Goal: Task Accomplishment & Management: Manage account settings

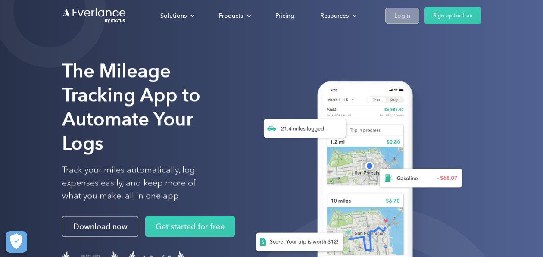
click at [406, 14] on div "Login" at bounding box center [402, 15] width 16 height 11
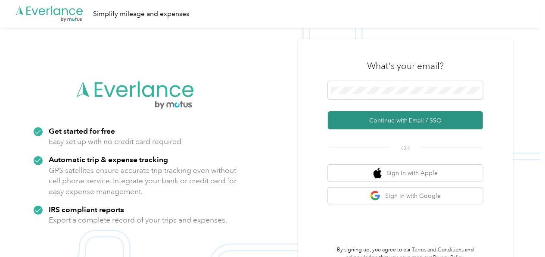
click at [386, 119] on button "Continue with Email / SSO" at bounding box center [405, 120] width 155 height 18
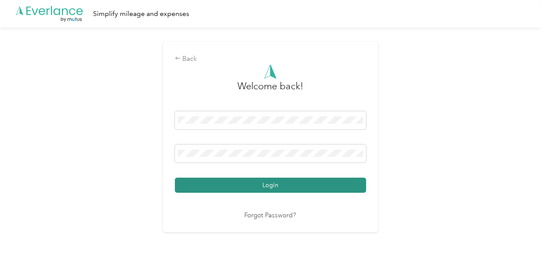
click at [269, 181] on button "Login" at bounding box center [270, 185] width 191 height 15
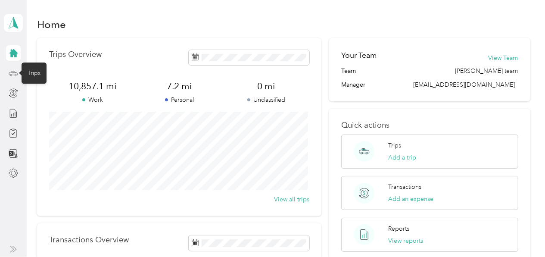
click at [14, 71] on icon at bounding box center [13, 73] width 9 height 4
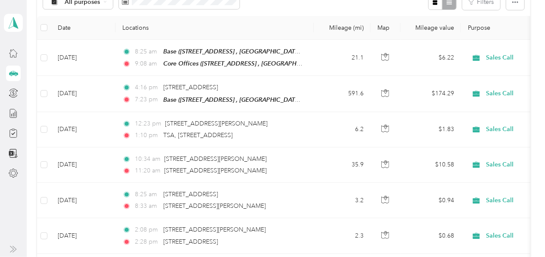
scroll to position [113, 0]
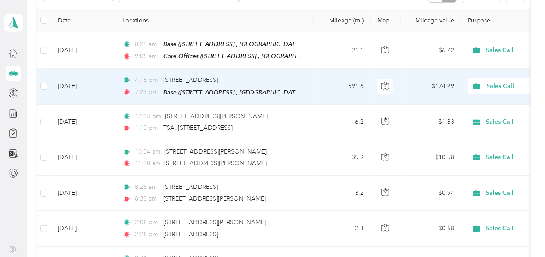
click at [98, 85] on td "Oct 1, 2025" at bounding box center [83, 87] width 65 height 36
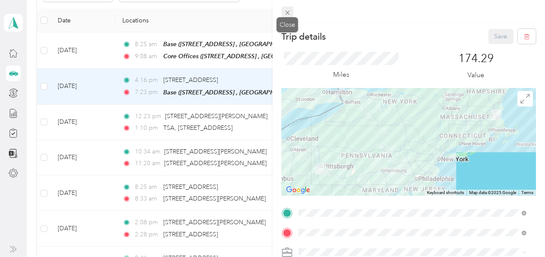
click at [287, 11] on icon at bounding box center [287, 12] width 7 height 7
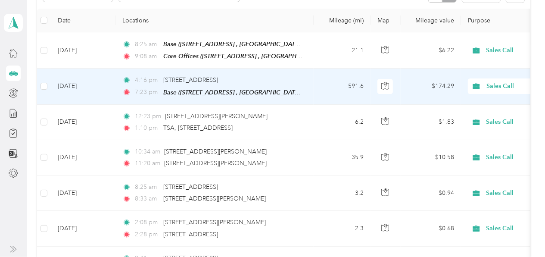
click at [73, 81] on td "Oct 1, 2025" at bounding box center [83, 87] width 65 height 36
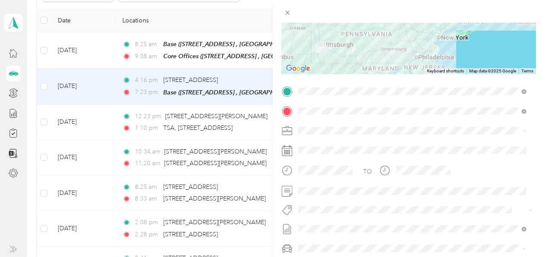
scroll to position [134, 0]
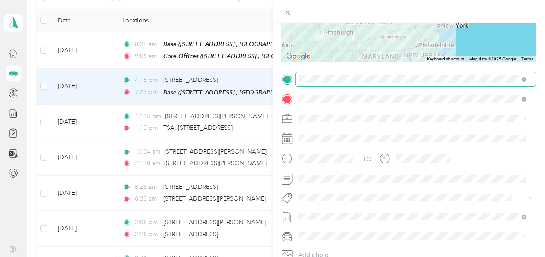
click at [522, 77] on span at bounding box center [524, 78] width 5 height 7
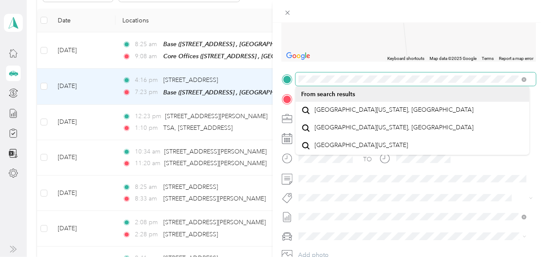
click at [281, 72] on form "Trip details Save This trip cannot be edited because it is either under review,…" at bounding box center [409, 87] width 273 height 385
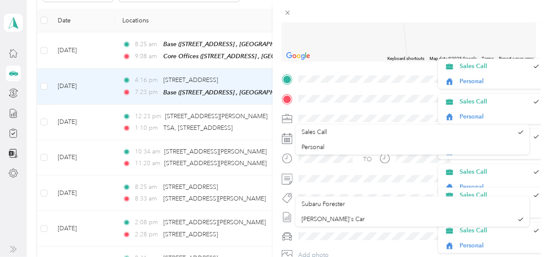
scroll to position [15, 0]
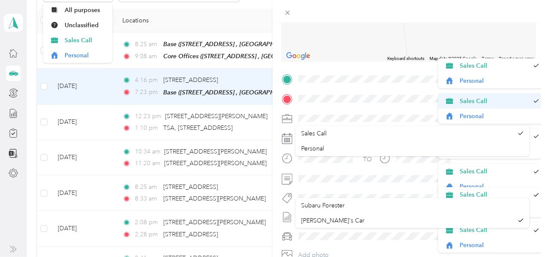
drag, startPoint x: 526, startPoint y: 135, endPoint x: 525, endPoint y: 95, distance: 40.1
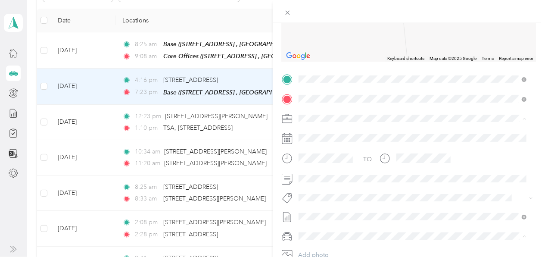
click at [338, 112] on span "Montour Run Road Coraopolis, Pennsylvania 15108, United States" at bounding box center [394, 110] width 159 height 8
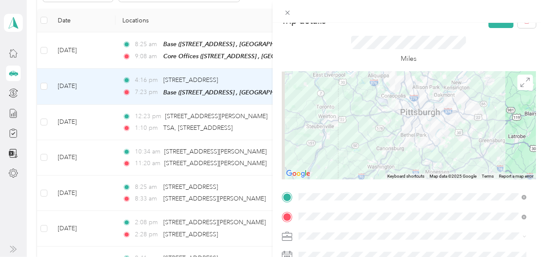
scroll to position [0, 0]
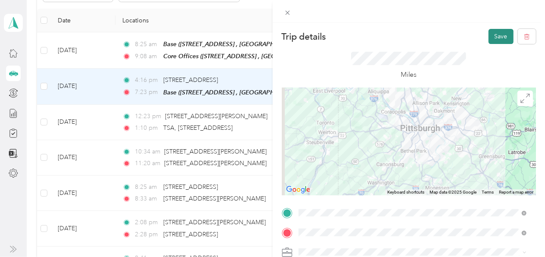
click at [495, 37] on button "Save" at bounding box center [501, 36] width 25 height 15
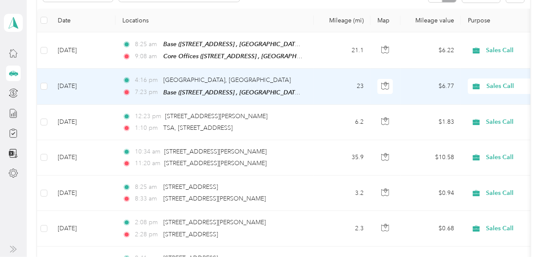
click at [144, 83] on span "4:16 pm" at bounding box center [147, 79] width 25 height 9
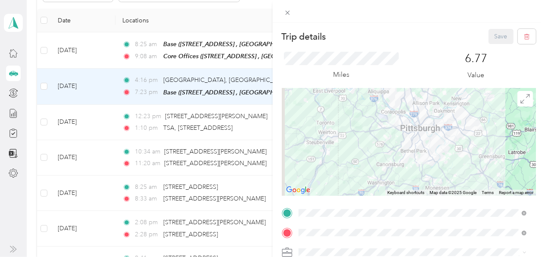
click at [496, 37] on div "Save" at bounding box center [513, 36] width 48 height 15
click at [181, 120] on div "Trip details Save This trip cannot be edited because it is either under review,…" at bounding box center [272, 128] width 545 height 257
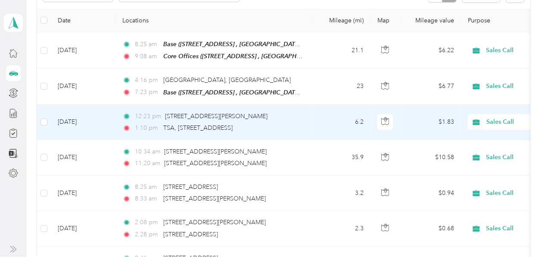
click at [502, 120] on span "Sales Call" at bounding box center [526, 121] width 79 height 9
click at [466, 150] on span "Personal" at bounding box center [500, 151] width 80 height 9
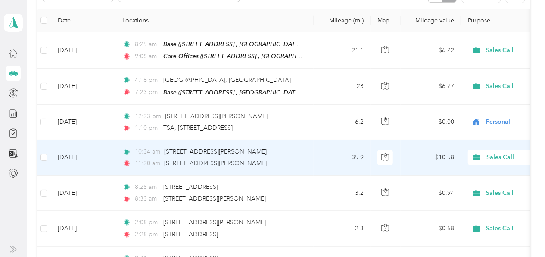
click at [493, 157] on span "Sales Call" at bounding box center [526, 157] width 79 height 9
click at [478, 186] on span "Personal" at bounding box center [500, 186] width 80 height 9
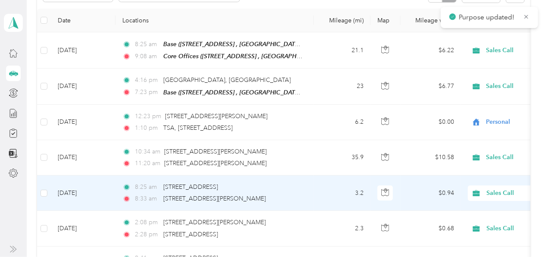
click at [499, 188] on span "Sales Call" at bounding box center [526, 192] width 79 height 9
click at [468, 221] on span "Personal" at bounding box center [500, 221] width 80 height 9
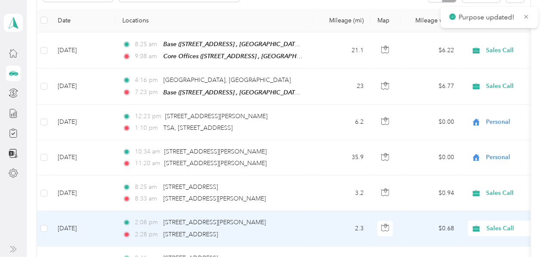
click at [493, 224] on span "Sales Call" at bounding box center [526, 228] width 79 height 9
click at [468, 208] on span "Personal" at bounding box center [500, 205] width 80 height 9
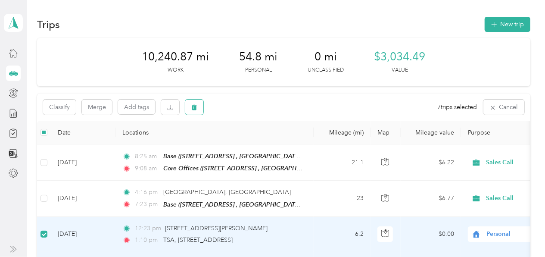
click at [197, 106] on button "button" at bounding box center [194, 107] width 18 height 15
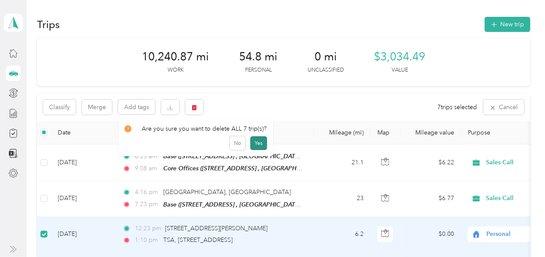
click at [253, 141] on button "Yes" at bounding box center [258, 143] width 17 height 14
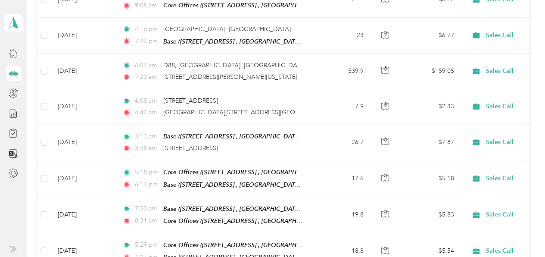
scroll to position [159, 0]
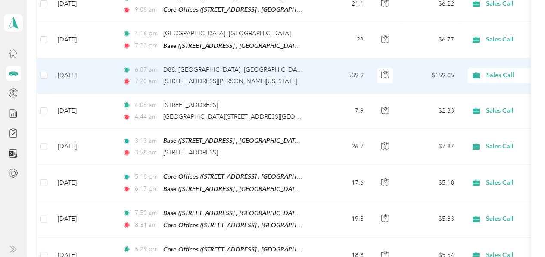
click at [488, 71] on span "Sales Call" at bounding box center [526, 75] width 79 height 9
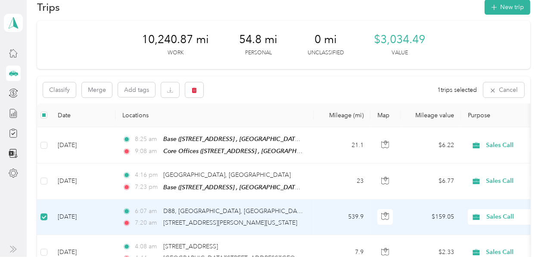
scroll to position [0, 0]
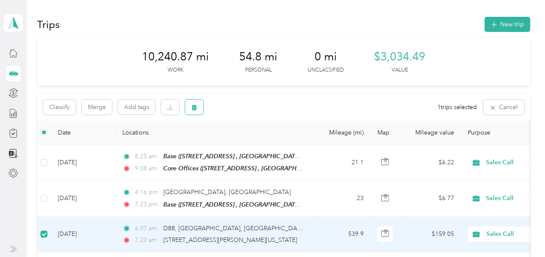
click at [192, 103] on button "button" at bounding box center [194, 107] width 18 height 15
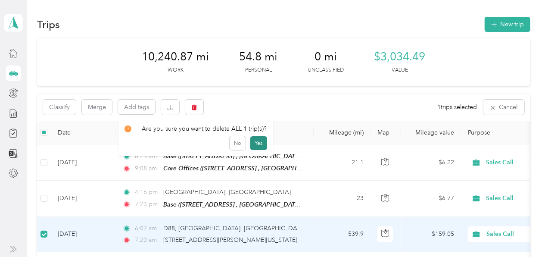
click at [254, 143] on button "Yes" at bounding box center [258, 143] width 17 height 14
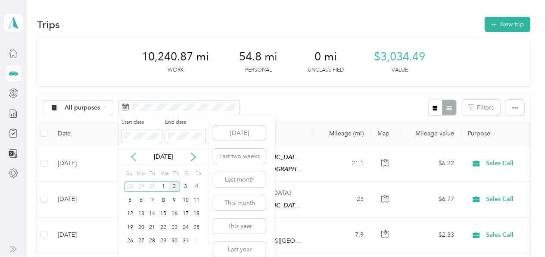
click at [132, 155] on icon at bounding box center [133, 157] width 4 height 8
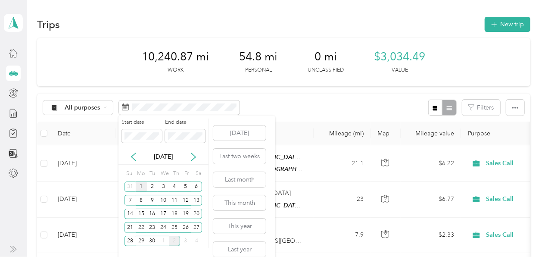
click at [141, 185] on div "1" at bounding box center [141, 186] width 11 height 11
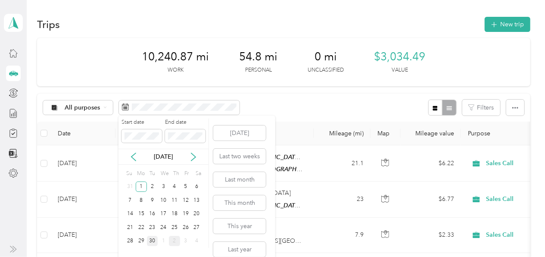
click at [153, 237] on div "30" at bounding box center [152, 241] width 11 height 11
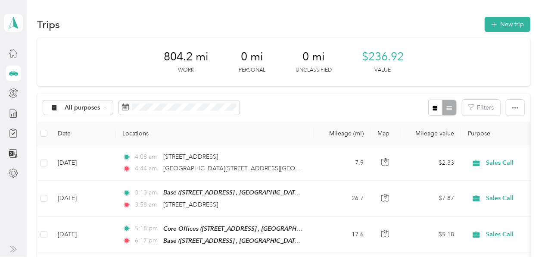
click at [11, 72] on icon at bounding box center [13, 73] width 9 height 9
click at [11, 51] on icon at bounding box center [13, 52] width 9 height 9
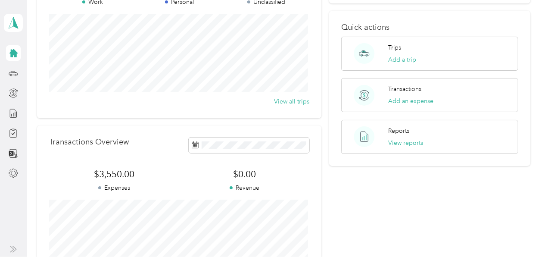
scroll to position [101, 0]
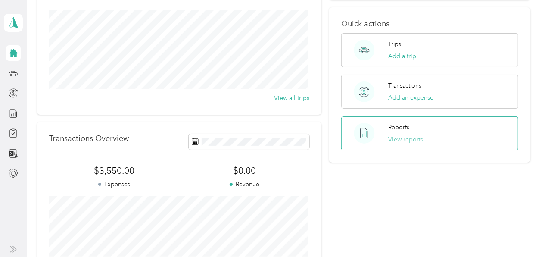
click at [408, 139] on button "View reports" at bounding box center [405, 139] width 35 height 9
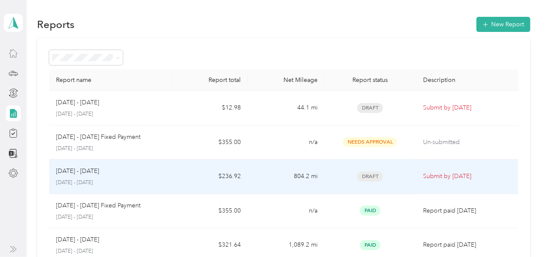
click at [369, 174] on span "Draft" at bounding box center [370, 177] width 26 height 10
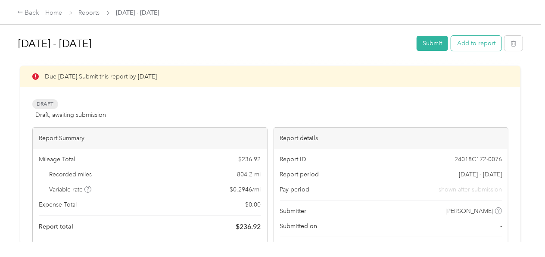
click at [474, 46] on button "Add to report" at bounding box center [476, 43] width 50 height 15
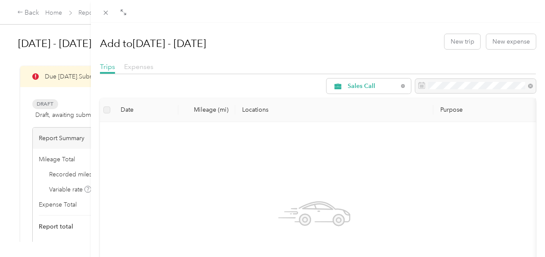
click at [139, 65] on span "Expenses" at bounding box center [138, 66] width 29 height 8
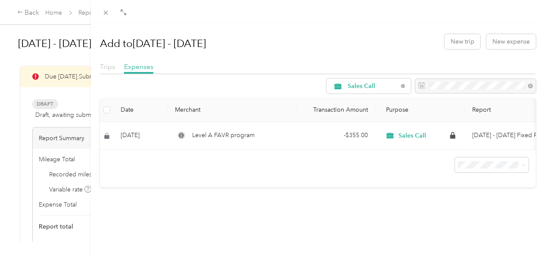
click at [106, 66] on span "Trips" at bounding box center [107, 66] width 15 height 8
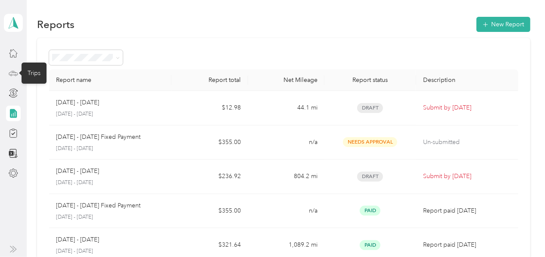
click at [15, 70] on icon at bounding box center [13, 73] width 9 height 9
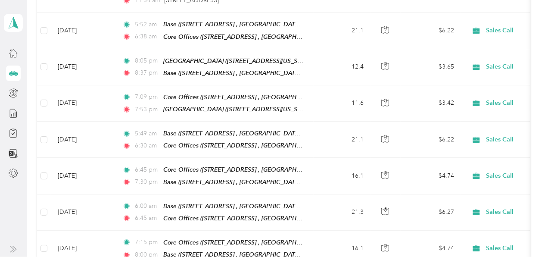
scroll to position [608, 0]
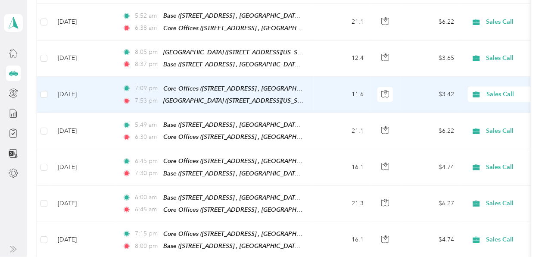
click at [83, 83] on td "[DATE]" at bounding box center [83, 95] width 65 height 36
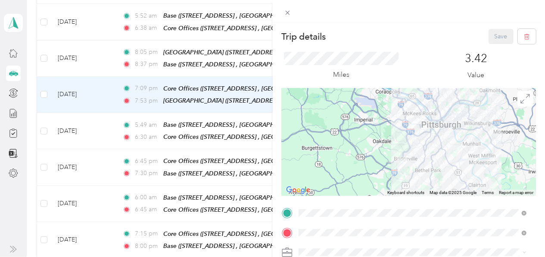
click at [538, 72] on form "Trip details Save This trip cannot be edited because it is either under review,…" at bounding box center [409, 221] width 273 height 385
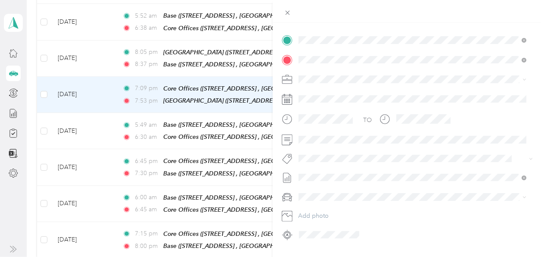
scroll to position [195, 0]
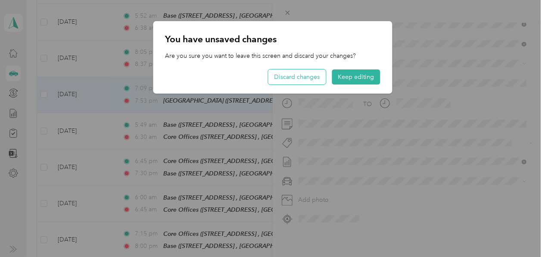
click at [304, 75] on button "Discard changes" at bounding box center [297, 76] width 58 height 15
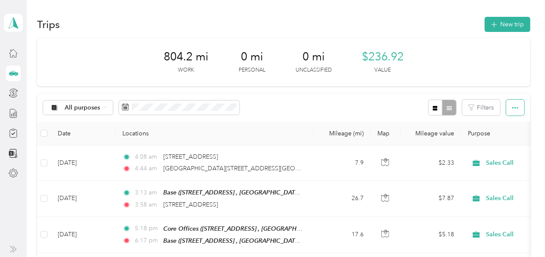
click at [515, 107] on icon "button" at bounding box center [515, 108] width 6 height 2
click at [447, 107] on div at bounding box center [442, 108] width 28 height 16
click at [434, 108] on icon "button" at bounding box center [435, 108] width 6 height 6
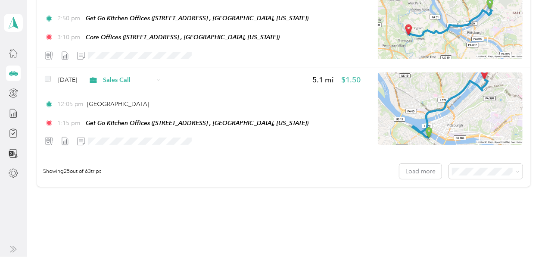
scroll to position [2115, 0]
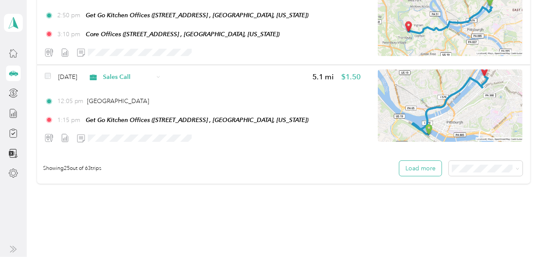
click at [424, 168] on button "Load more" at bounding box center [420, 168] width 42 height 15
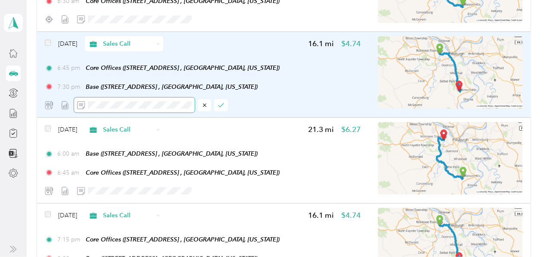
scroll to position [0, 0]
click at [50, 100] on div at bounding box center [203, 104] width 316 height 15
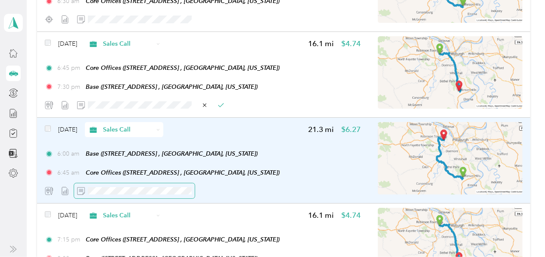
click at [55, 196] on div at bounding box center [203, 190] width 316 height 15
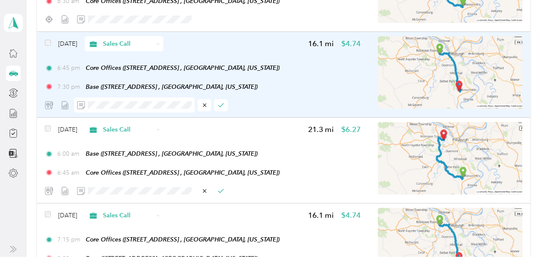
drag, startPoint x: 223, startPoint y: 105, endPoint x: 226, endPoint y: 111, distance: 7.3
click at [221, 105] on icon "button" at bounding box center [221, 105] width 6 height 6
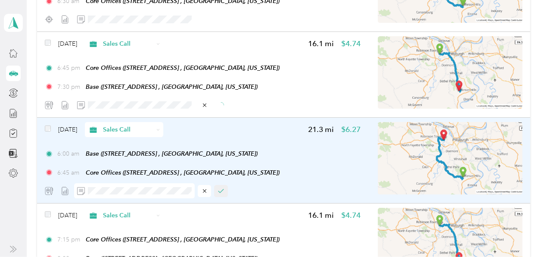
click at [223, 189] on icon "button" at bounding box center [221, 191] width 6 height 6
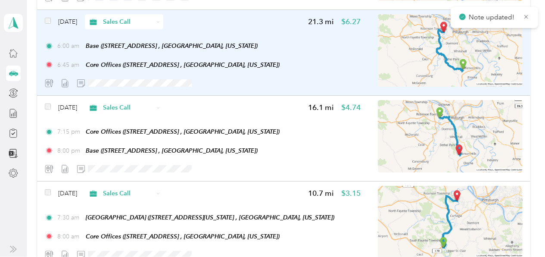
scroll to position [1672, 0]
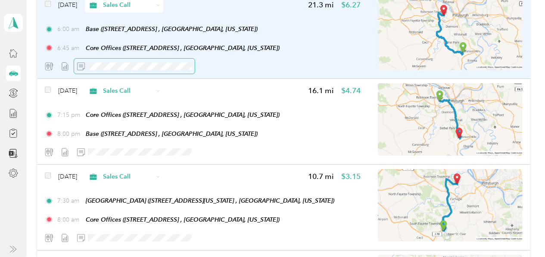
click at [56, 61] on div at bounding box center [203, 66] width 316 height 15
click at [225, 68] on button "button" at bounding box center [221, 66] width 14 height 12
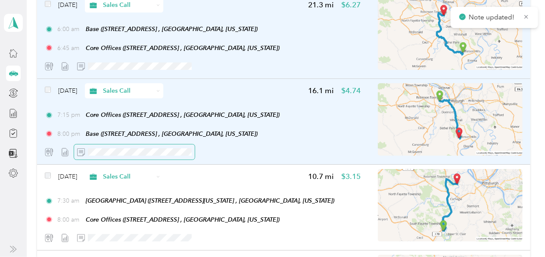
click at [49, 140] on div "[DATE] Sales Call 16.1 mi $4.74 7:15 pm Core Offices ([STREET_ADDRESS] , [GEOGR…" at bounding box center [203, 121] width 316 height 76
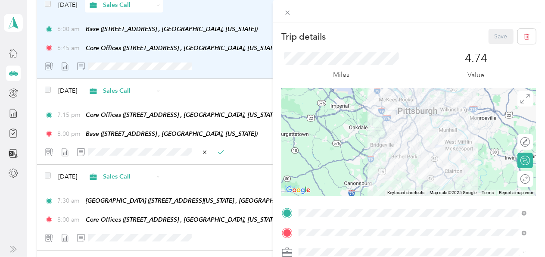
click at [220, 153] on div "Trip details Save This trip cannot be edited because it is either under review,…" at bounding box center [272, 128] width 545 height 257
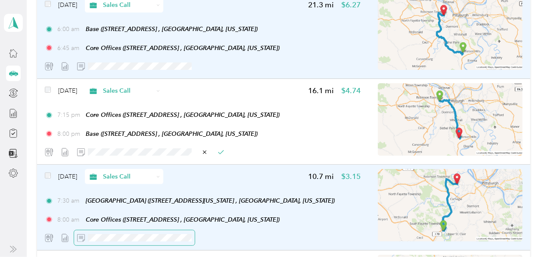
click at [65, 230] on div at bounding box center [203, 237] width 316 height 15
click at [221, 236] on icon "button" at bounding box center [221, 238] width 6 height 6
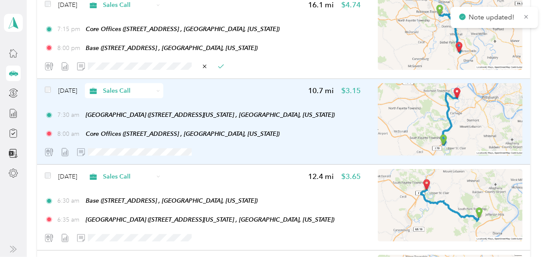
scroll to position [1830, 0]
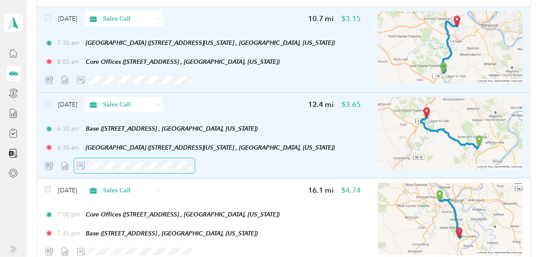
click at [41, 159] on div "[DATE] Sales Call 12.4 mi $3.65 6:30 am Base ([STREET_ADDRESS] , [GEOGRAPHIC_DA…" at bounding box center [283, 136] width 493 height 86
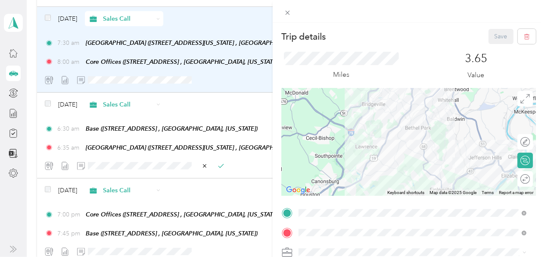
click at [222, 165] on div "Trip details Save This trip cannot be edited because it is either under review,…" at bounding box center [272, 128] width 545 height 257
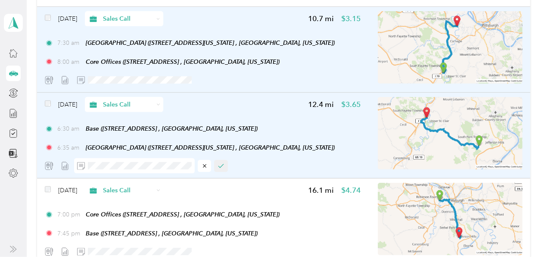
click at [221, 167] on icon "button" at bounding box center [220, 165] width 5 height 3
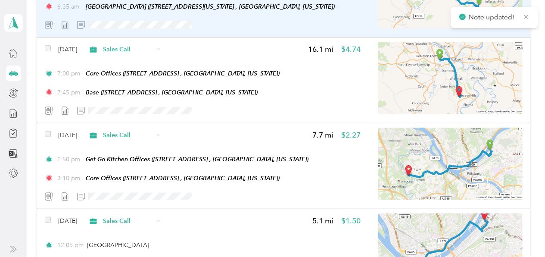
scroll to position [1987, 0]
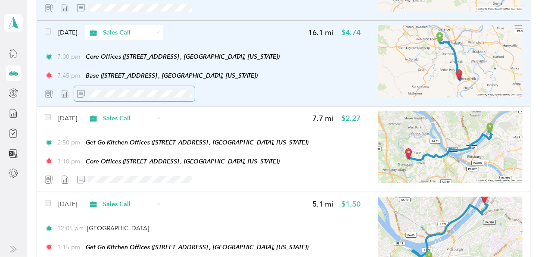
click at [51, 103] on div "[DATE] Sales Call 16.1 mi $4.74 7:00 pm Core Offices ([STREET_ADDRESS] , [GEOGR…" at bounding box center [283, 64] width 493 height 86
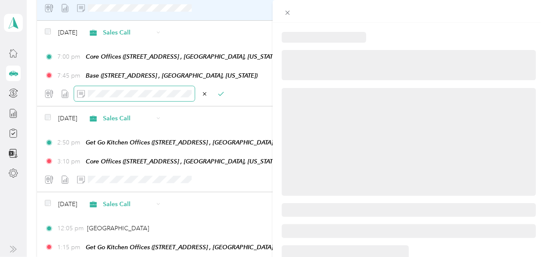
scroll to position [0, 31]
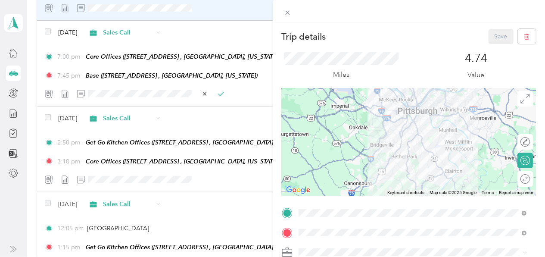
click at [220, 93] on div "Trip details Save This trip cannot be edited because it is either under review,…" at bounding box center [272, 128] width 545 height 257
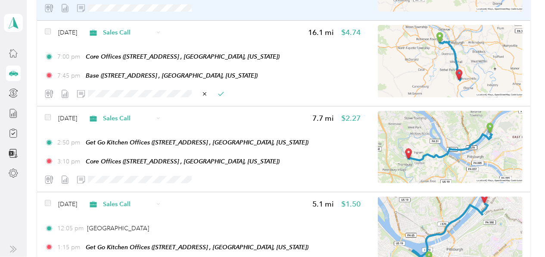
click at [220, 93] on icon "button" at bounding box center [221, 94] width 6 height 6
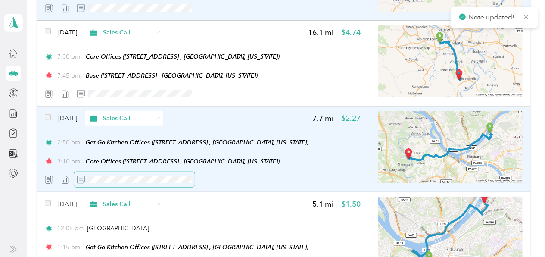
click at [68, 170] on div "[DATE] Sales Call 7.7 mi $2.27 2:50 pm Get Go Kitchen Offices ([STREET_ADDRESS]…" at bounding box center [203, 149] width 316 height 76
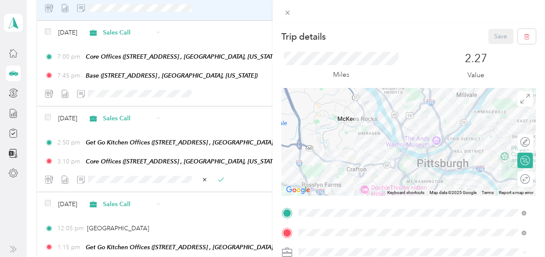
click at [221, 180] on div "Trip details Save This trip cannot be edited because it is either under review,…" at bounding box center [272, 128] width 545 height 257
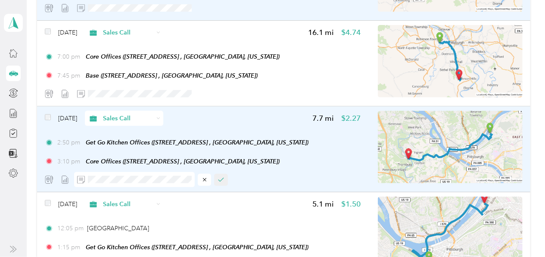
click at [224, 178] on button "button" at bounding box center [221, 180] width 14 height 12
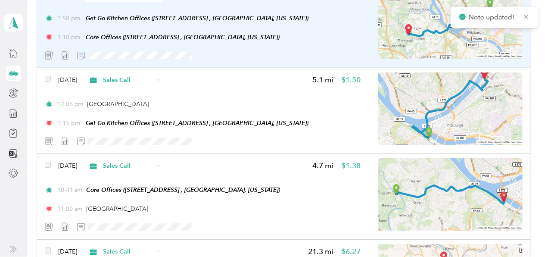
scroll to position [2117, 0]
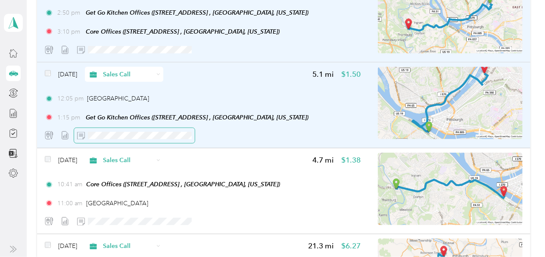
click at [41, 122] on div "[DATE] Sales Call 5.1 mi $1.50 12:05 pm [GEOGRAPHIC_DATA] 1:15 pm Get Go Kitche…" at bounding box center [283, 105] width 493 height 86
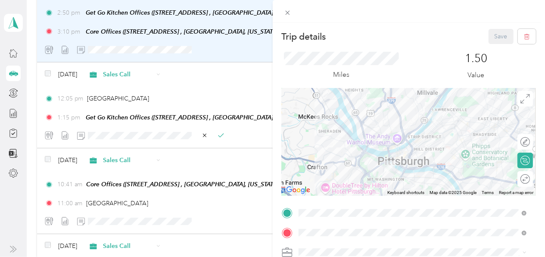
click at [220, 134] on div "Trip details Save This trip cannot be edited because it is either under review,…" at bounding box center [272, 128] width 545 height 257
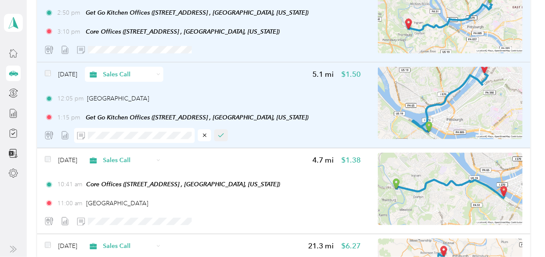
click at [218, 134] on icon "button" at bounding box center [221, 135] width 6 height 6
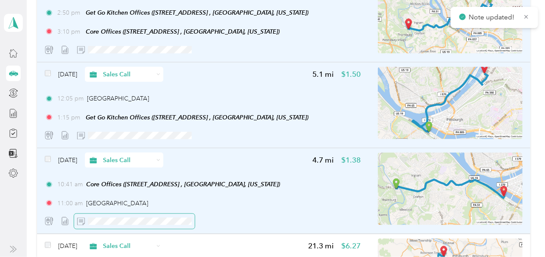
click at [53, 211] on div "[DATE] Sales Call 4.7 mi $1.38 10:41 am Core Offices ([STREET_ADDRESS] , [GEOGR…" at bounding box center [203, 191] width 316 height 76
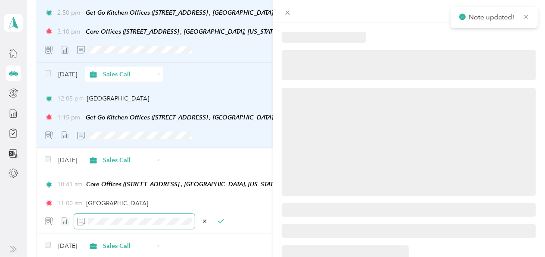
scroll to position [0, 31]
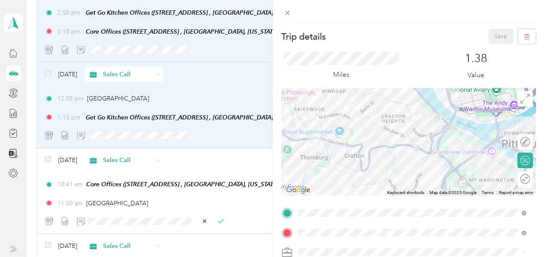
click at [222, 221] on div "Trip details Save This trip cannot be edited because it is either under review,…" at bounding box center [272, 128] width 545 height 257
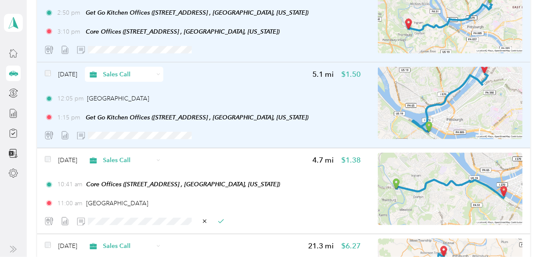
click at [222, 221] on icon "button" at bounding box center [221, 221] width 6 height 6
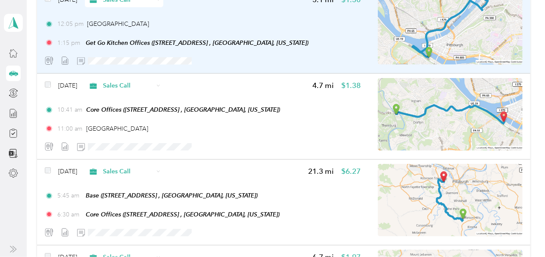
scroll to position [2164, 0]
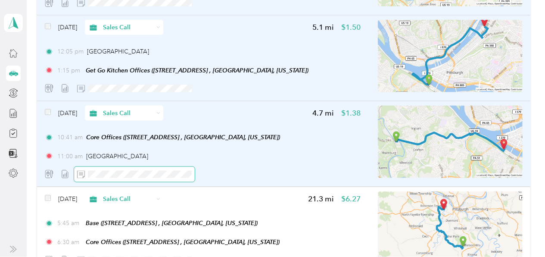
click at [76, 170] on span at bounding box center [134, 174] width 121 height 15
click at [249, 174] on div at bounding box center [203, 174] width 316 height 15
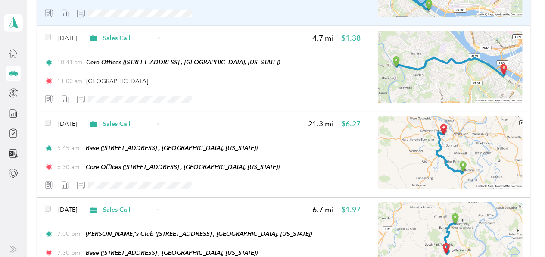
scroll to position [2294, 0]
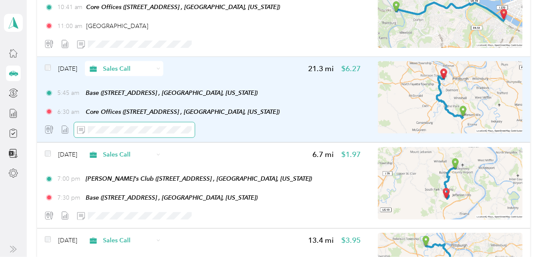
click at [80, 128] on span at bounding box center [134, 129] width 121 height 15
click at [221, 128] on icon "button" at bounding box center [221, 130] width 6 height 6
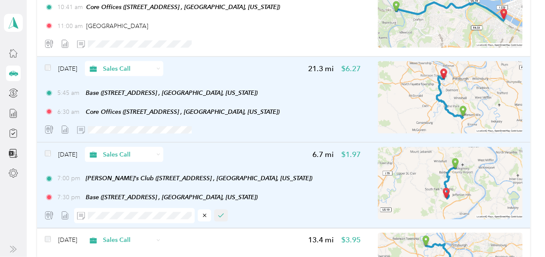
click at [221, 212] on button "button" at bounding box center [221, 215] width 14 height 12
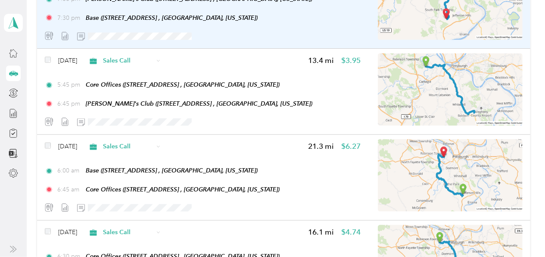
scroll to position [2474, 0]
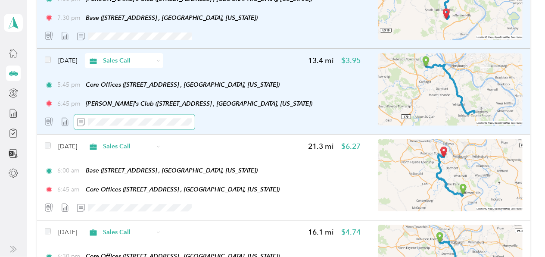
click at [87, 116] on span at bounding box center [134, 121] width 121 height 15
click at [221, 122] on icon "button" at bounding box center [221, 122] width 6 height 6
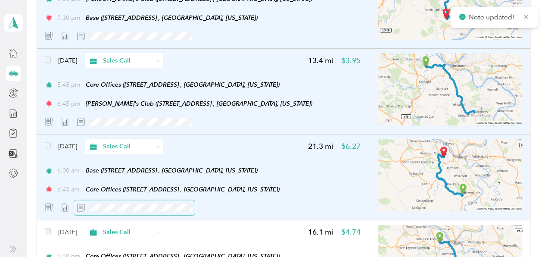
click at [66, 202] on div at bounding box center [203, 207] width 316 height 15
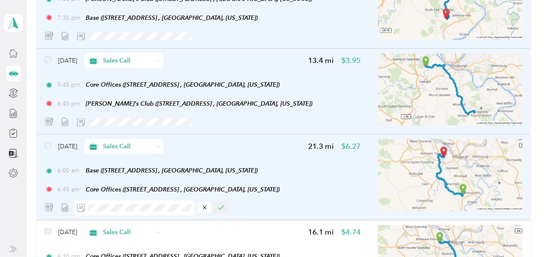
click at [222, 205] on icon "button" at bounding box center [221, 207] width 6 height 6
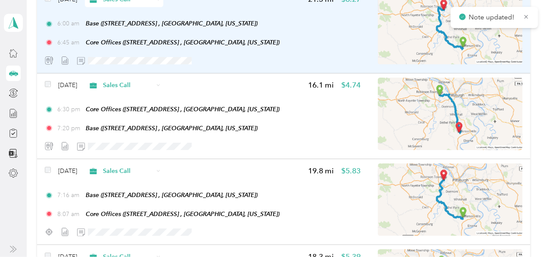
scroll to position [2637, 0]
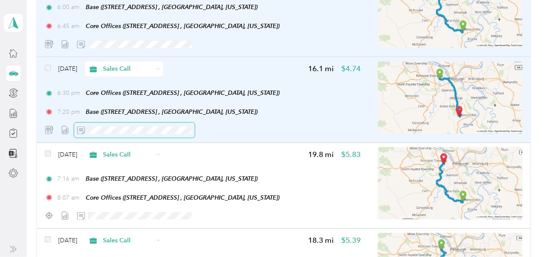
click at [71, 128] on div at bounding box center [203, 129] width 316 height 15
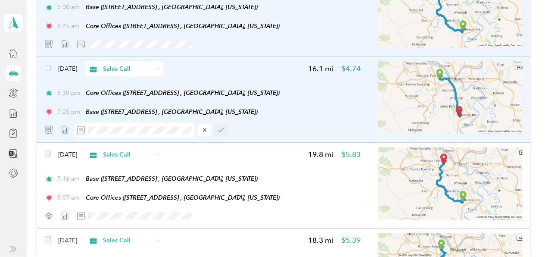
scroll to position [0, 0]
click at [223, 128] on icon "button" at bounding box center [221, 130] width 6 height 6
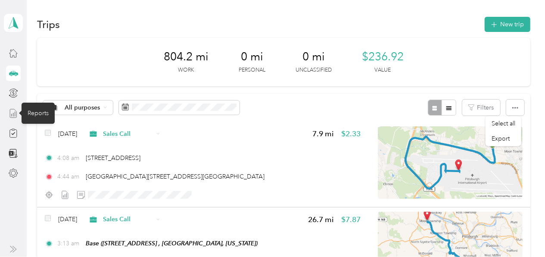
click at [15, 111] on icon at bounding box center [13, 113] width 9 height 9
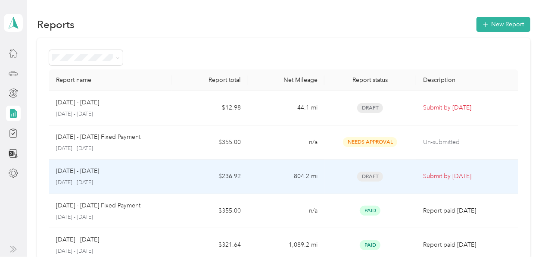
click at [365, 176] on span "Draft" at bounding box center [370, 177] width 26 height 10
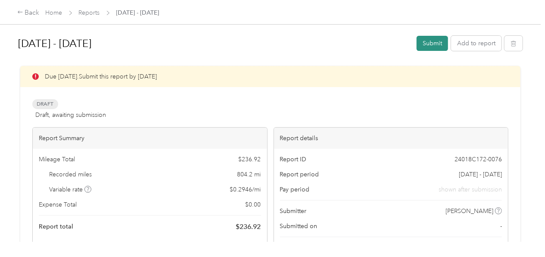
click at [427, 43] on button "Submit" at bounding box center [432, 43] width 31 height 15
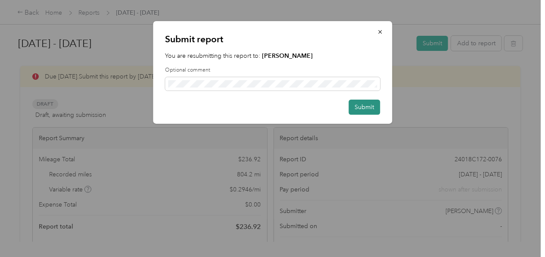
click at [364, 107] on button "Submit" at bounding box center [364, 107] width 31 height 15
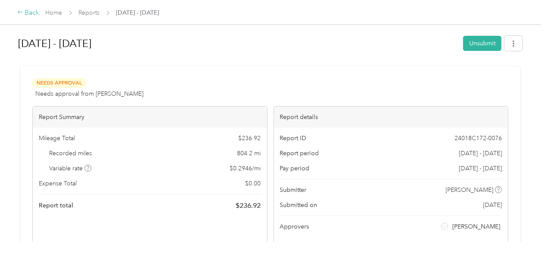
click at [23, 11] on icon at bounding box center [20, 12] width 6 height 6
